Goal: Information Seeking & Learning: Learn about a topic

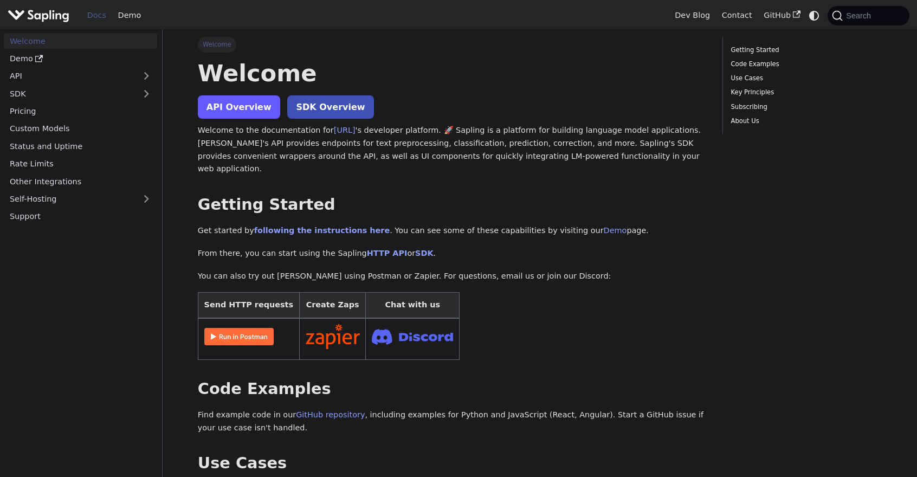
click at [221, 112] on link "API Overview" at bounding box center [239, 106] width 82 height 23
click at [67, 271] on nav "Welcome Demo API SDK Pricing Custom Models Status and Uptime Rate Limits Other …" at bounding box center [81, 253] width 163 height 448
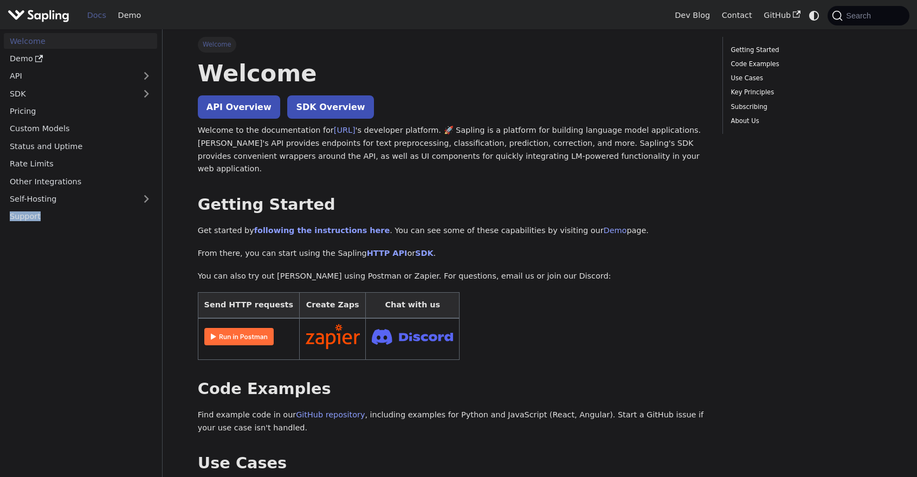
click at [67, 271] on nav "Welcome Demo API SDK Pricing Custom Models Status and Uptime Rate Limits Other …" at bounding box center [81, 253] width 163 height 448
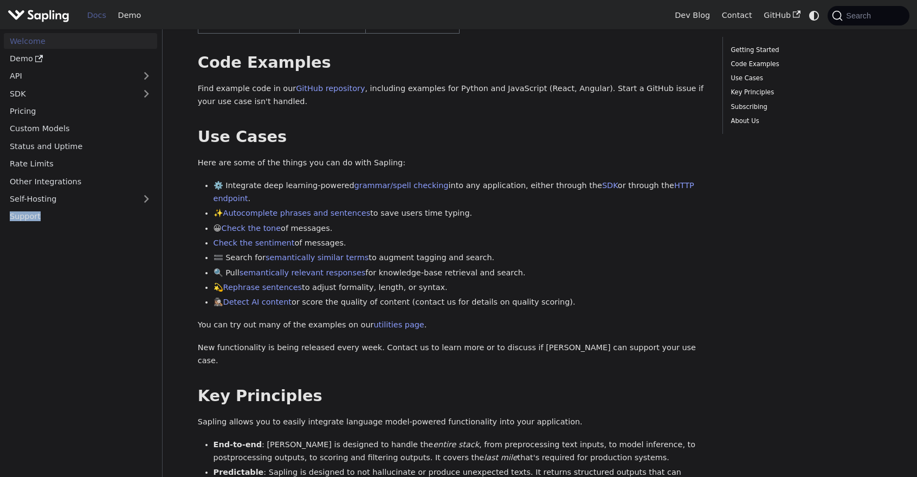
scroll to position [271, 0]
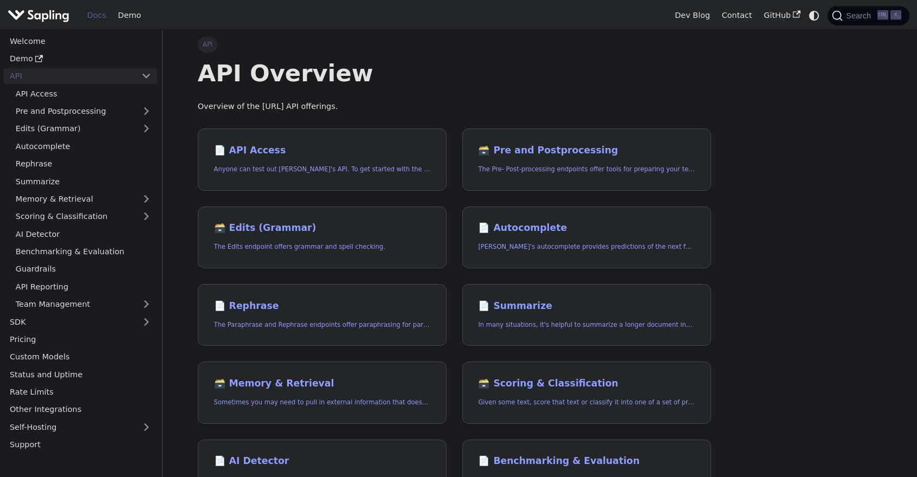
click at [100, 17] on link "Docs" at bounding box center [96, 15] width 31 height 17
